Goal: Information Seeking & Learning: Learn about a topic

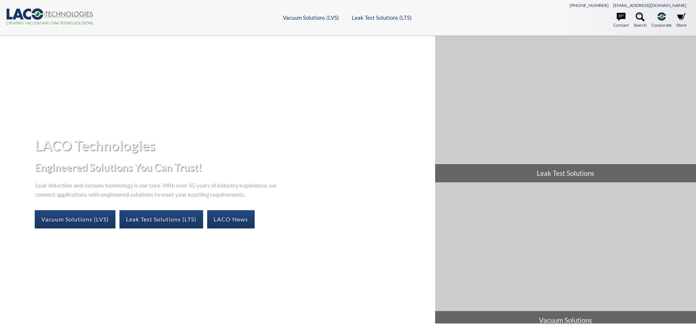
select select "言語翻訳ウィジェット"
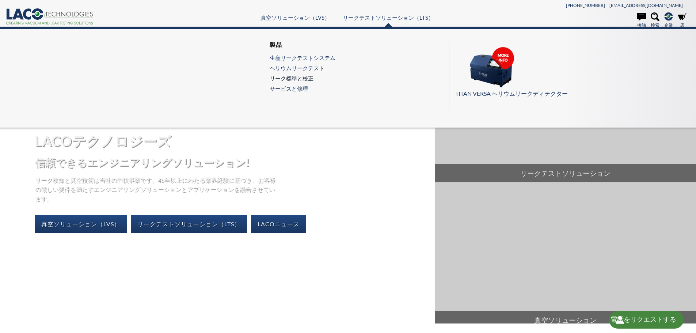
click at [309, 75] on font "リーク標準と校正" at bounding box center [292, 78] width 44 height 7
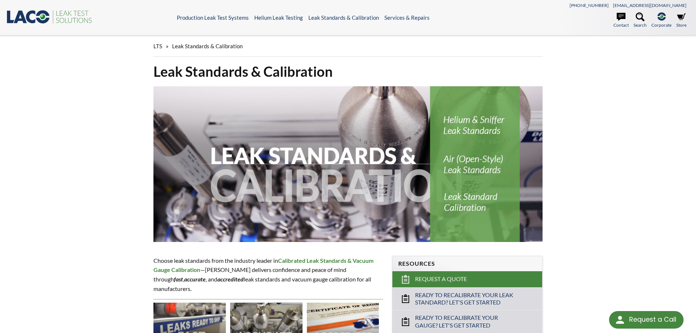
select select "言語翻訳ウィジェット"
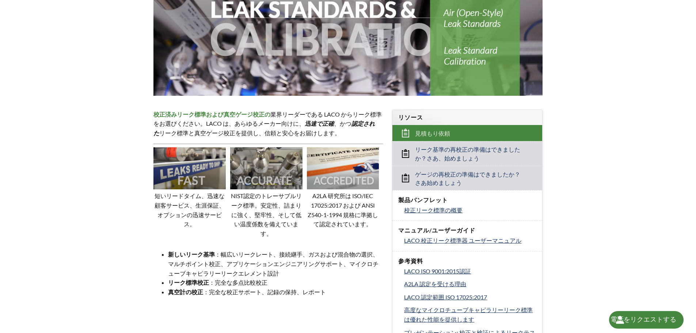
scroll to position [183, 0]
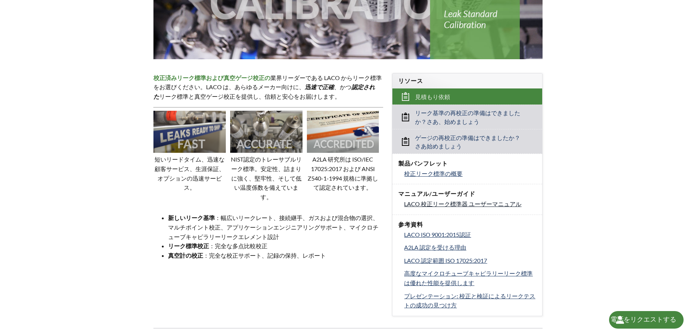
click at [470, 200] on font "LACO 校正リーク標準器 ユーザーマニュアル" at bounding box center [462, 203] width 117 height 7
click at [419, 170] on font "校正リーク標準の概要" at bounding box center [433, 173] width 58 height 7
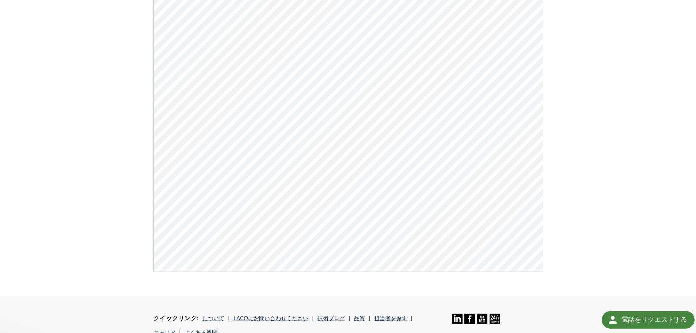
scroll to position [110, 0]
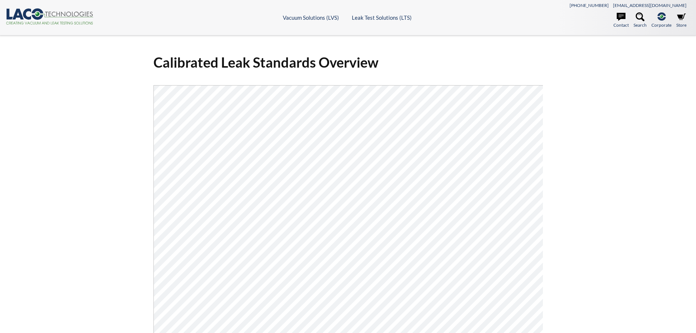
select select "言語翻訳ウィジェット"
